Goal: Task Accomplishment & Management: Use online tool/utility

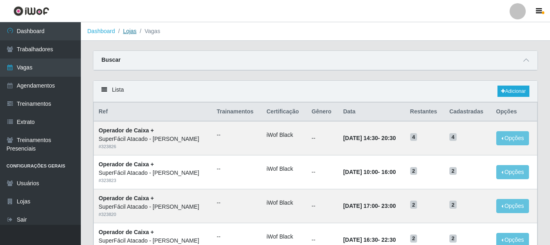
click at [127, 33] on link "Lojas" at bounding box center [129, 31] width 13 height 6
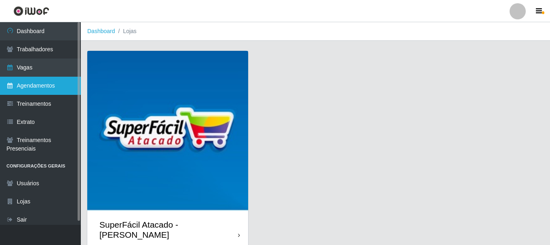
click at [37, 82] on link "Agendamentos" at bounding box center [40, 86] width 81 height 18
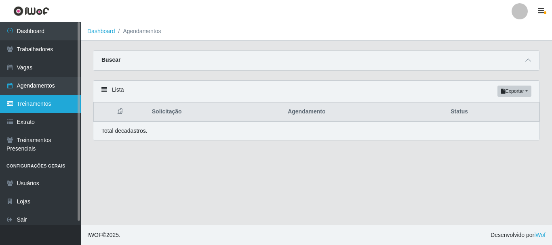
click at [30, 103] on link "Treinamentos" at bounding box center [40, 104] width 81 height 18
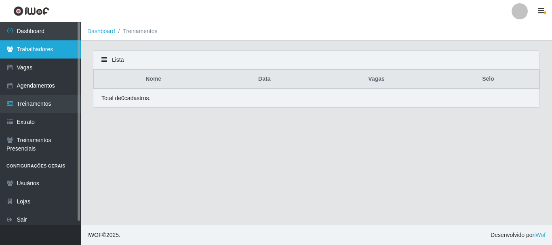
click at [45, 47] on link "Trabalhadores" at bounding box center [40, 49] width 81 height 18
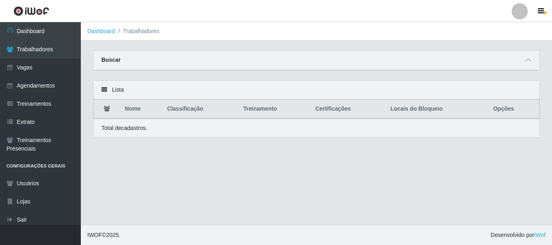
click at [192, 52] on div "Buscar" at bounding box center [316, 60] width 446 height 19
click at [199, 55] on div "Buscar" at bounding box center [316, 60] width 446 height 19
click at [531, 67] on div "Buscar" at bounding box center [316, 60] width 446 height 19
click at [529, 62] on icon at bounding box center [528, 60] width 6 height 6
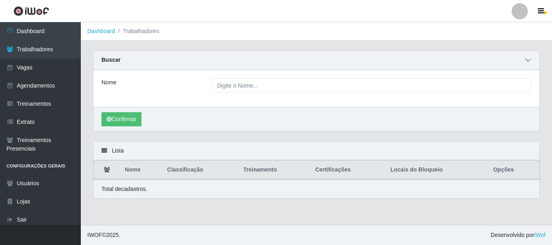
click at [529, 62] on icon at bounding box center [528, 60] width 6 height 6
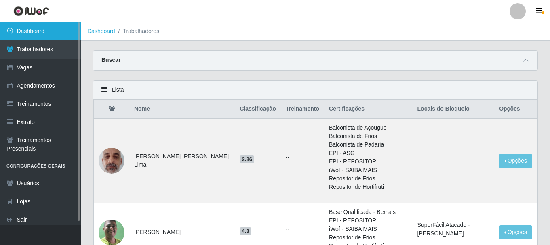
click at [33, 37] on link "Dashboard" at bounding box center [40, 31] width 81 height 18
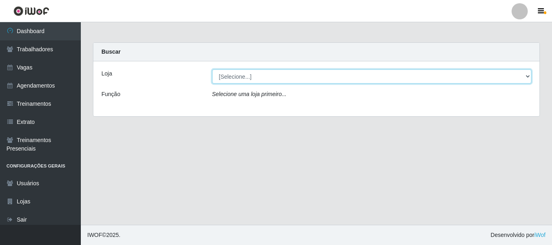
click at [273, 73] on select "[Selecione...] SuperFácil Atacado - [PERSON_NAME]" at bounding box center [372, 76] width 320 height 14
select select "399"
click at [212, 69] on select "[Selecione...] SuperFácil Atacado - [PERSON_NAME]" at bounding box center [372, 76] width 320 height 14
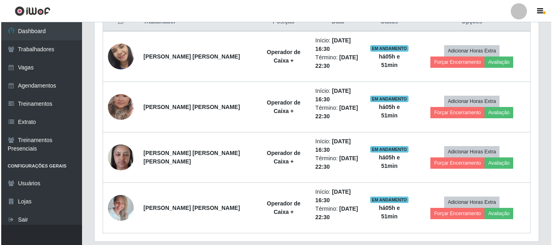
scroll to position [323, 0]
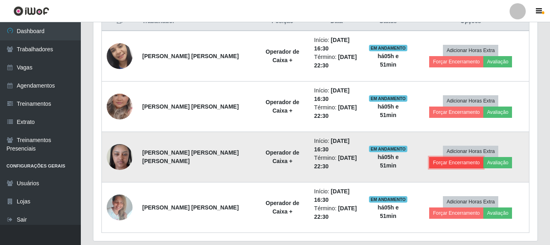
click at [483, 157] on button "Forçar Encerramento" at bounding box center [456, 162] width 54 height 11
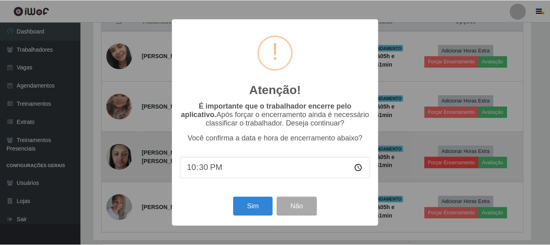
scroll to position [168, 440]
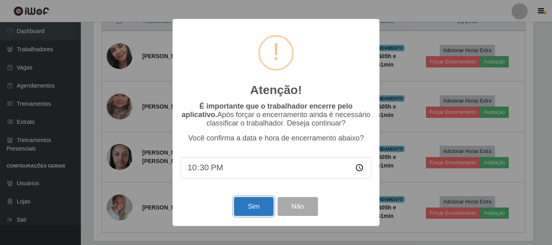
click at [252, 201] on button "Sim" at bounding box center [253, 206] width 39 height 19
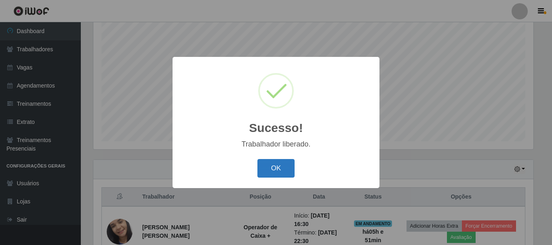
click at [281, 164] on button "OK" at bounding box center [276, 168] width 38 height 19
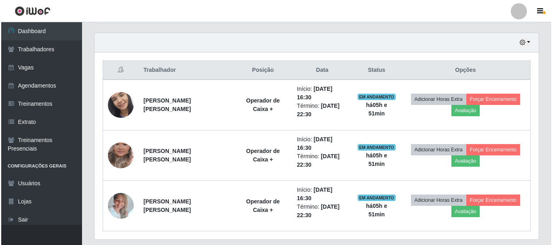
scroll to position [299, 0]
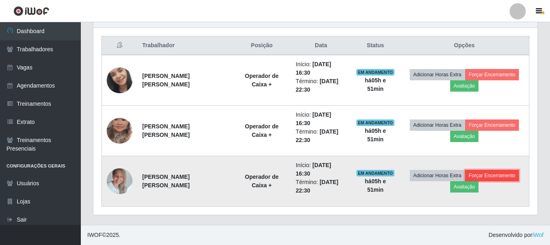
click at [494, 176] on button "Forçar Encerramento" at bounding box center [492, 175] width 54 height 11
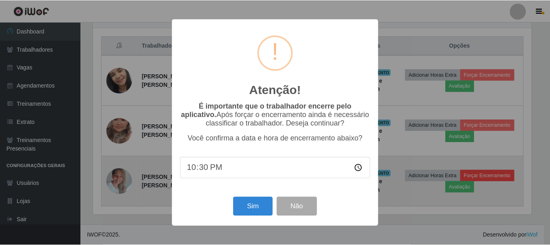
scroll to position [168, 440]
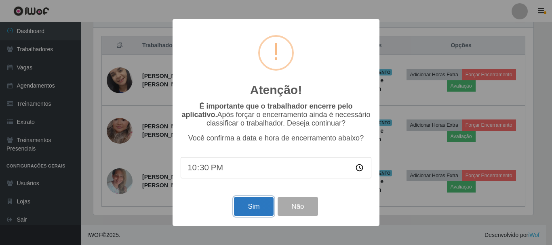
click at [255, 216] on button "Sim" at bounding box center [253, 206] width 39 height 19
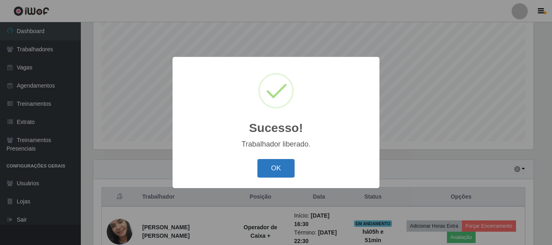
click at [282, 160] on button "OK" at bounding box center [276, 168] width 38 height 19
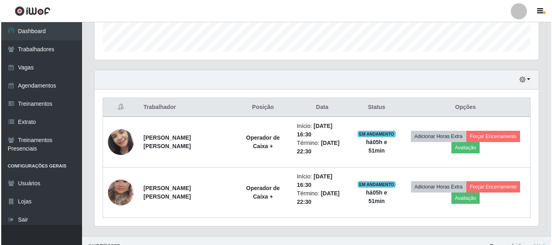
scroll to position [248, 0]
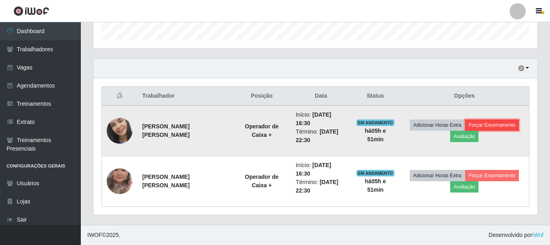
click at [475, 124] on button "Forçar Encerramento" at bounding box center [492, 125] width 54 height 11
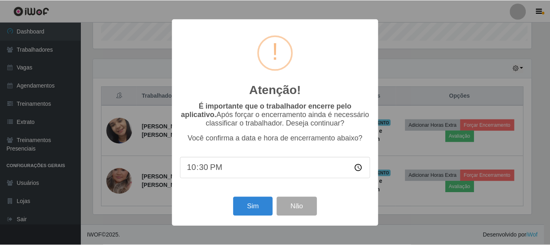
scroll to position [168, 440]
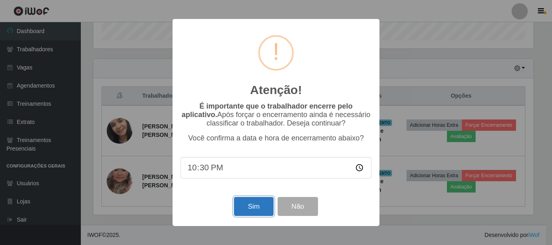
click at [259, 209] on button "Sim" at bounding box center [253, 206] width 39 height 19
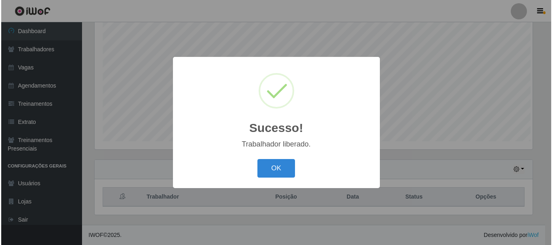
scroll to position [0, 0]
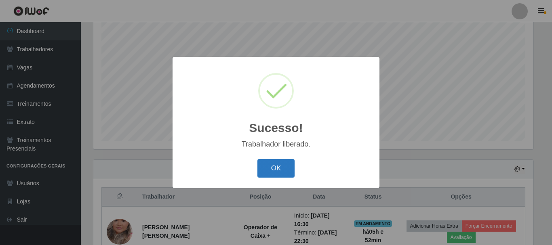
click at [264, 162] on button "OK" at bounding box center [276, 168] width 38 height 19
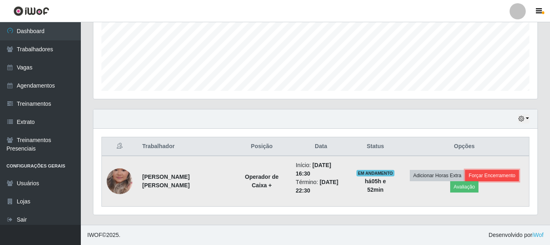
click at [486, 175] on button "Forçar Encerramento" at bounding box center [492, 175] width 54 height 11
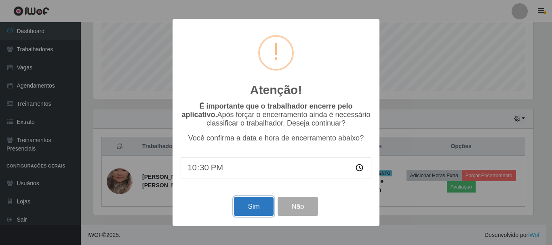
click at [257, 215] on button "Sim" at bounding box center [253, 206] width 39 height 19
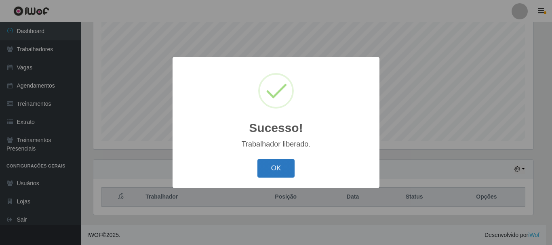
click at [272, 169] on button "OK" at bounding box center [276, 168] width 38 height 19
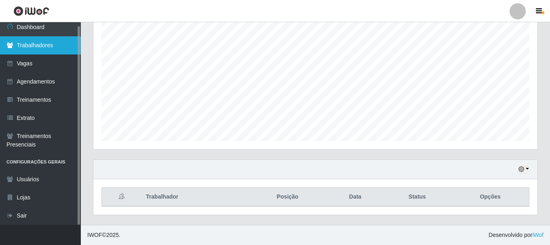
click at [38, 46] on link "Trabalhadores" at bounding box center [40, 45] width 81 height 18
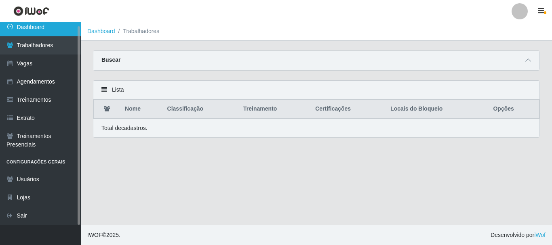
click at [38, 28] on link "Dashboard" at bounding box center [40, 27] width 81 height 18
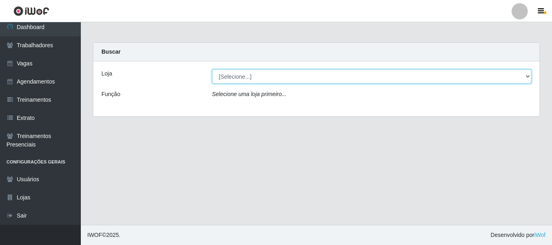
click at [264, 77] on select "[Selecione...] SuperFácil Atacado - [PERSON_NAME]" at bounding box center [372, 76] width 320 height 14
select select "399"
click at [212, 69] on select "[Selecione...] SuperFácil Atacado - [PERSON_NAME]" at bounding box center [372, 76] width 320 height 14
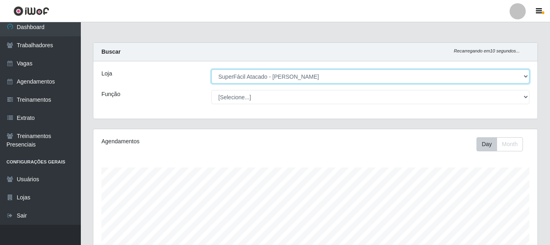
click at [243, 80] on select "[Selecione...] SuperFácil Atacado - [PERSON_NAME]" at bounding box center [370, 76] width 318 height 14
click at [211, 69] on select "[Selecione...] SuperFácil Atacado - [PERSON_NAME]" at bounding box center [370, 76] width 318 height 14
